Goal: Find specific fact: Find contact information

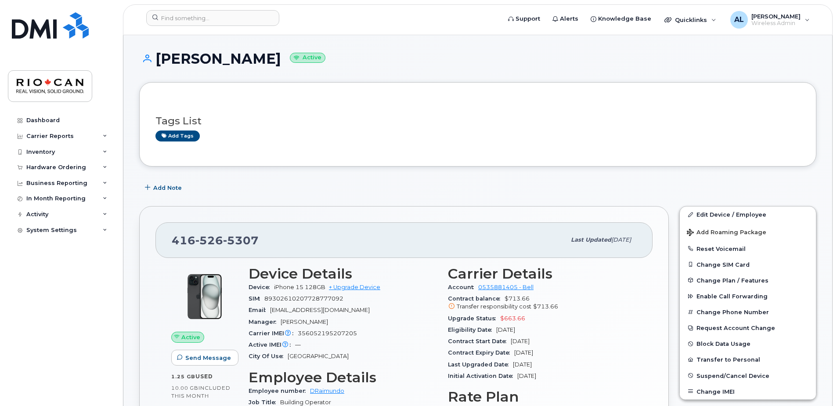
click at [257, 242] on div "[PHONE_NUMBER]" at bounding box center [369, 240] width 394 height 18
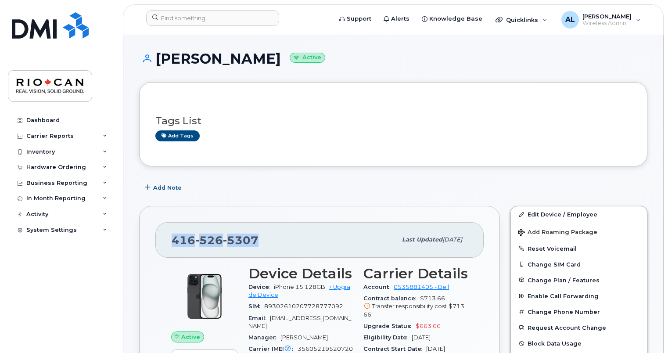
drag, startPoint x: 261, startPoint y: 236, endPoint x: 173, endPoint y: 238, distance: 87.9
click at [173, 238] on div "[PHONE_NUMBER]" at bounding box center [284, 240] width 225 height 18
drag, startPoint x: 173, startPoint y: 238, endPoint x: 129, endPoint y: 38, distance: 204.6
drag, startPoint x: 259, startPoint y: 237, endPoint x: 174, endPoint y: 243, distance: 85.4
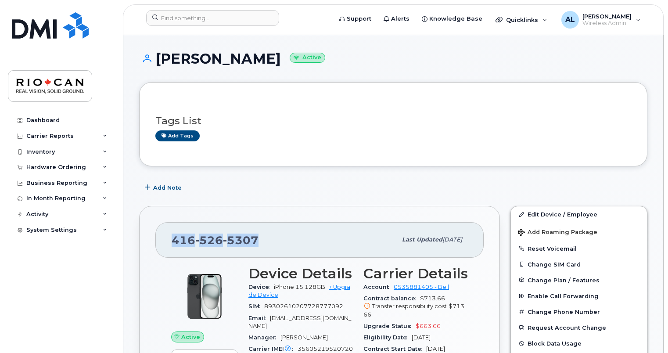
click at [174, 243] on div "[PHONE_NUMBER]" at bounding box center [284, 240] width 225 height 18
copy span "[PHONE_NUMBER]"
